Goal: Communication & Community: Answer question/provide support

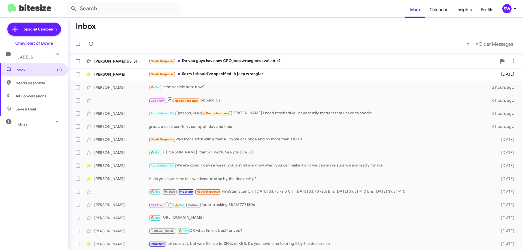
drag, startPoint x: 215, startPoint y: 62, endPoint x: 231, endPoint y: 64, distance: 16.3
click at [215, 62] on div "Needs Response Do you guys have any CPO jeep wranglers available?" at bounding box center [323, 61] width 348 height 6
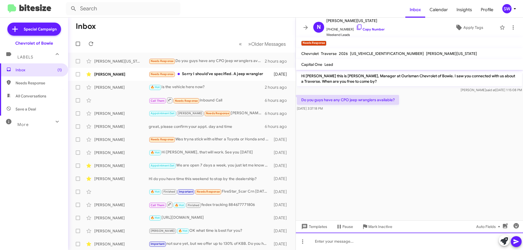
click at [341, 240] on div at bounding box center [409, 241] width 227 height 17
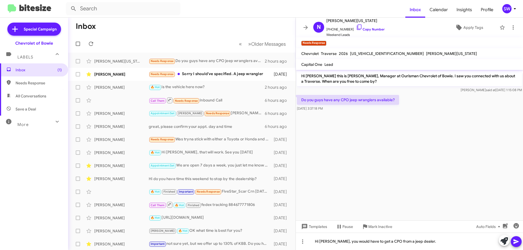
click at [516, 242] on icon at bounding box center [516, 242] width 7 height 7
